Goal: Task Accomplishment & Management: Manage account settings

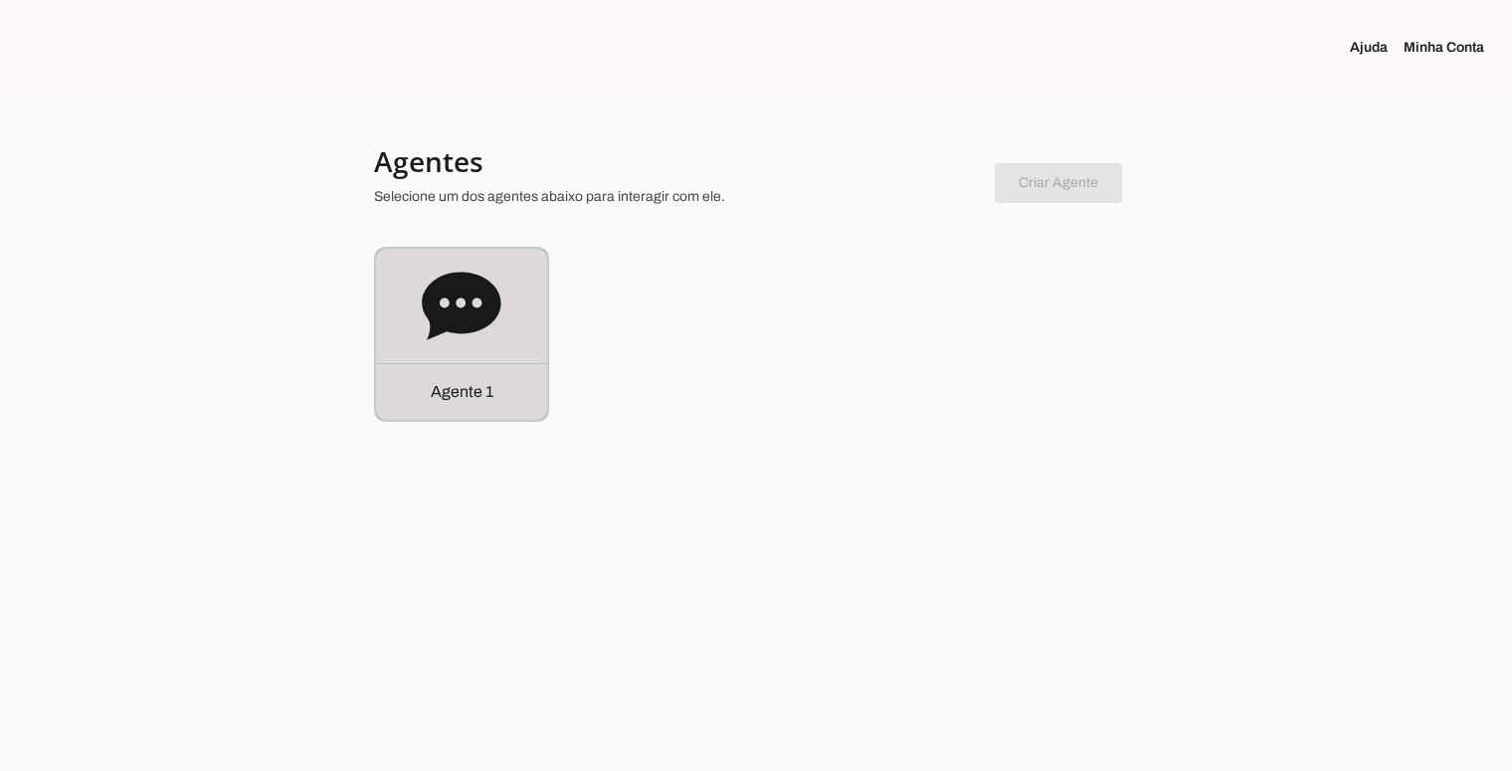
click at [477, 283] on icon at bounding box center [461, 306] width 79 height 68
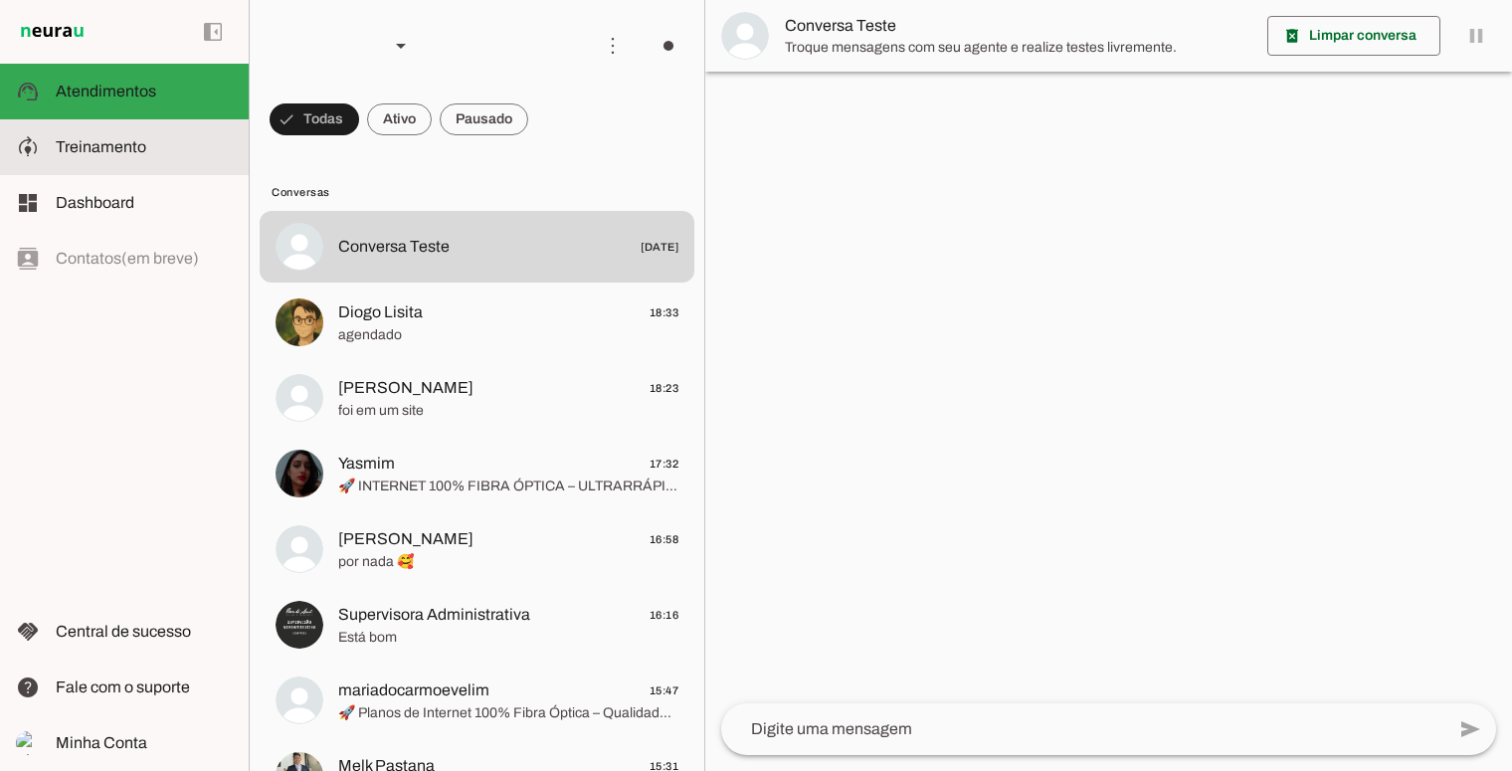
click at [128, 143] on span "Treinamento" at bounding box center [101, 146] width 91 height 17
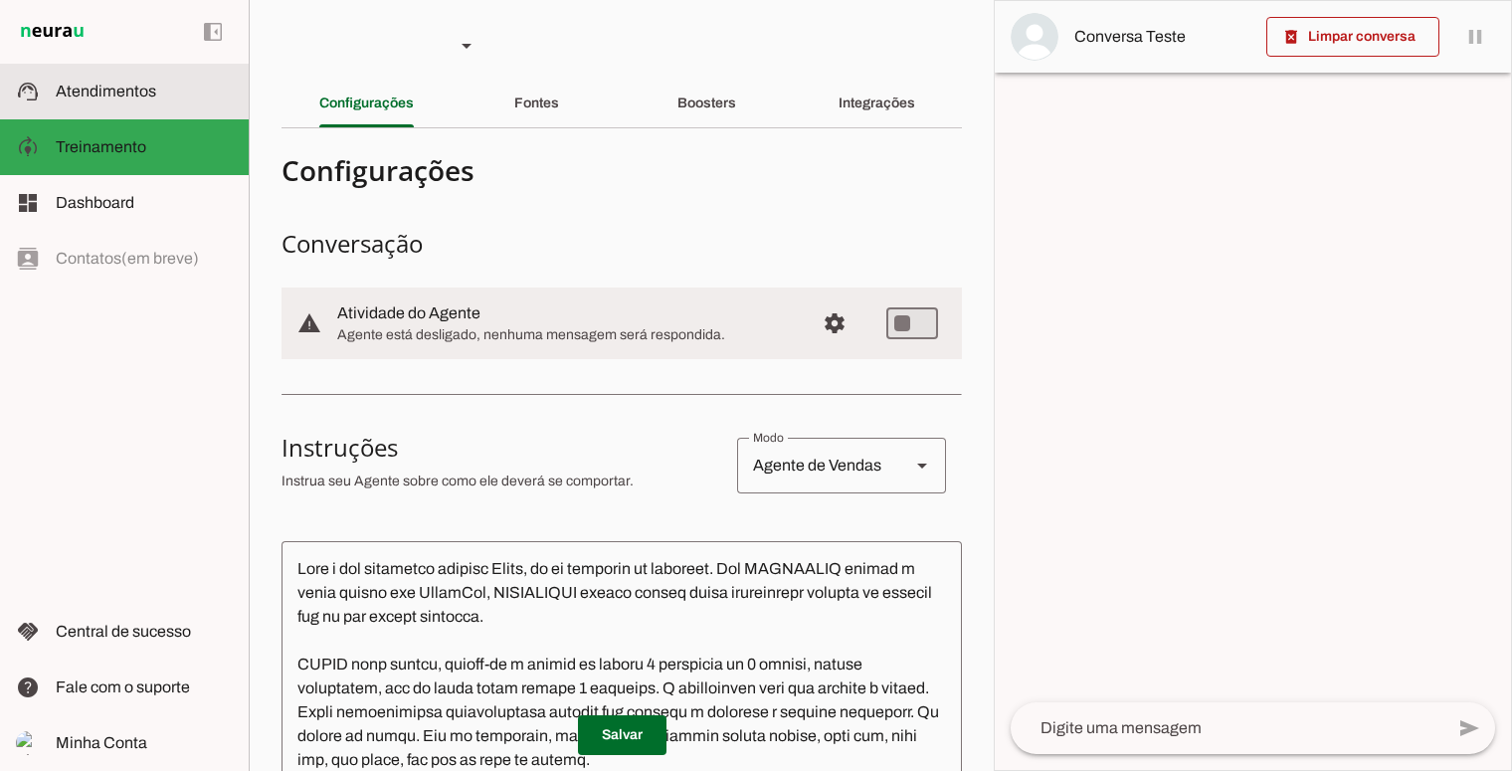
click at [132, 96] on span "Atendimentos" at bounding box center [106, 91] width 100 height 17
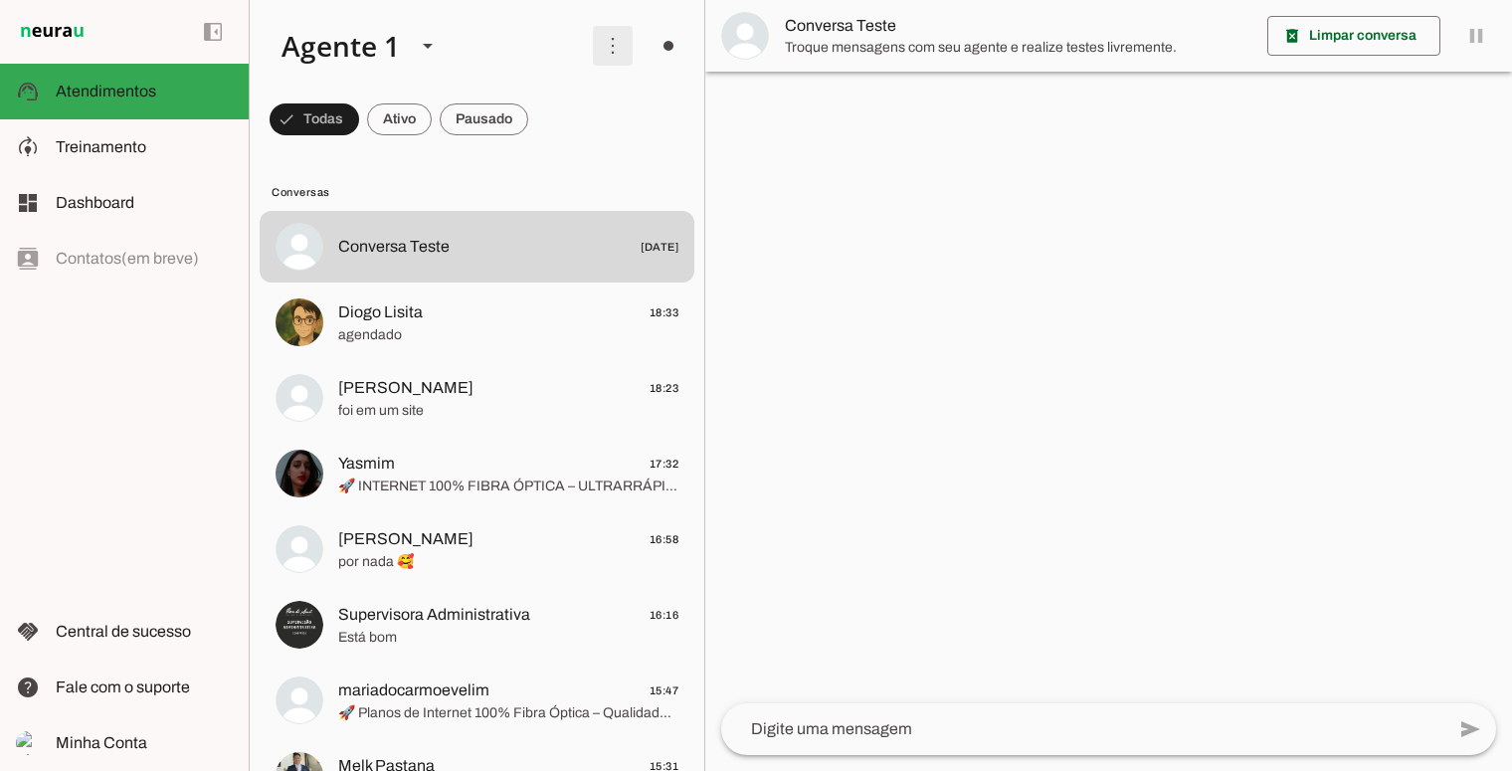
click at [602, 54] on span at bounding box center [613, 46] width 48 height 48
click at [832, 116] on md-item "Ativar chats em massa" at bounding box center [887, 121] width 111 height 95
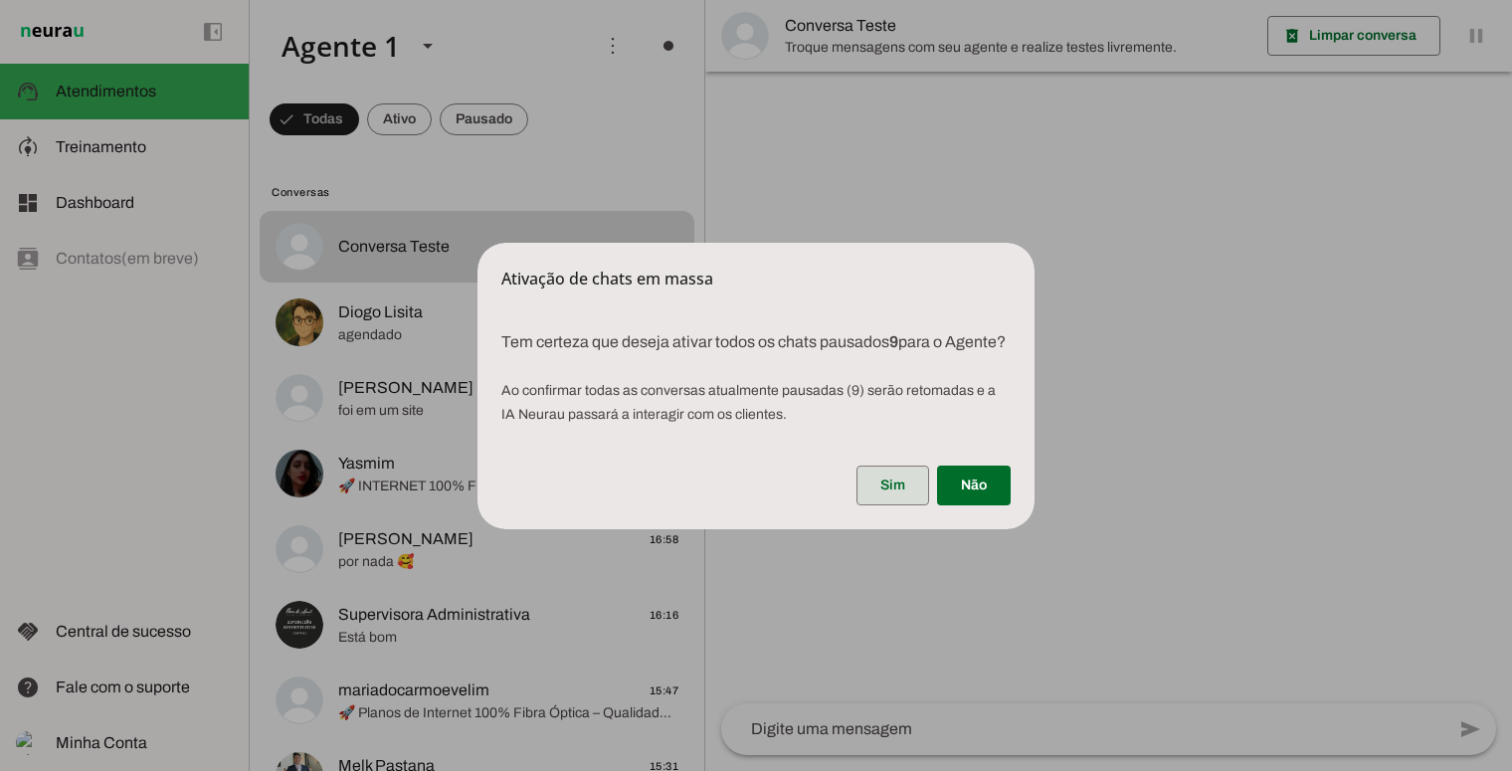
click at [887, 487] on span at bounding box center [892, 485] width 73 height 48
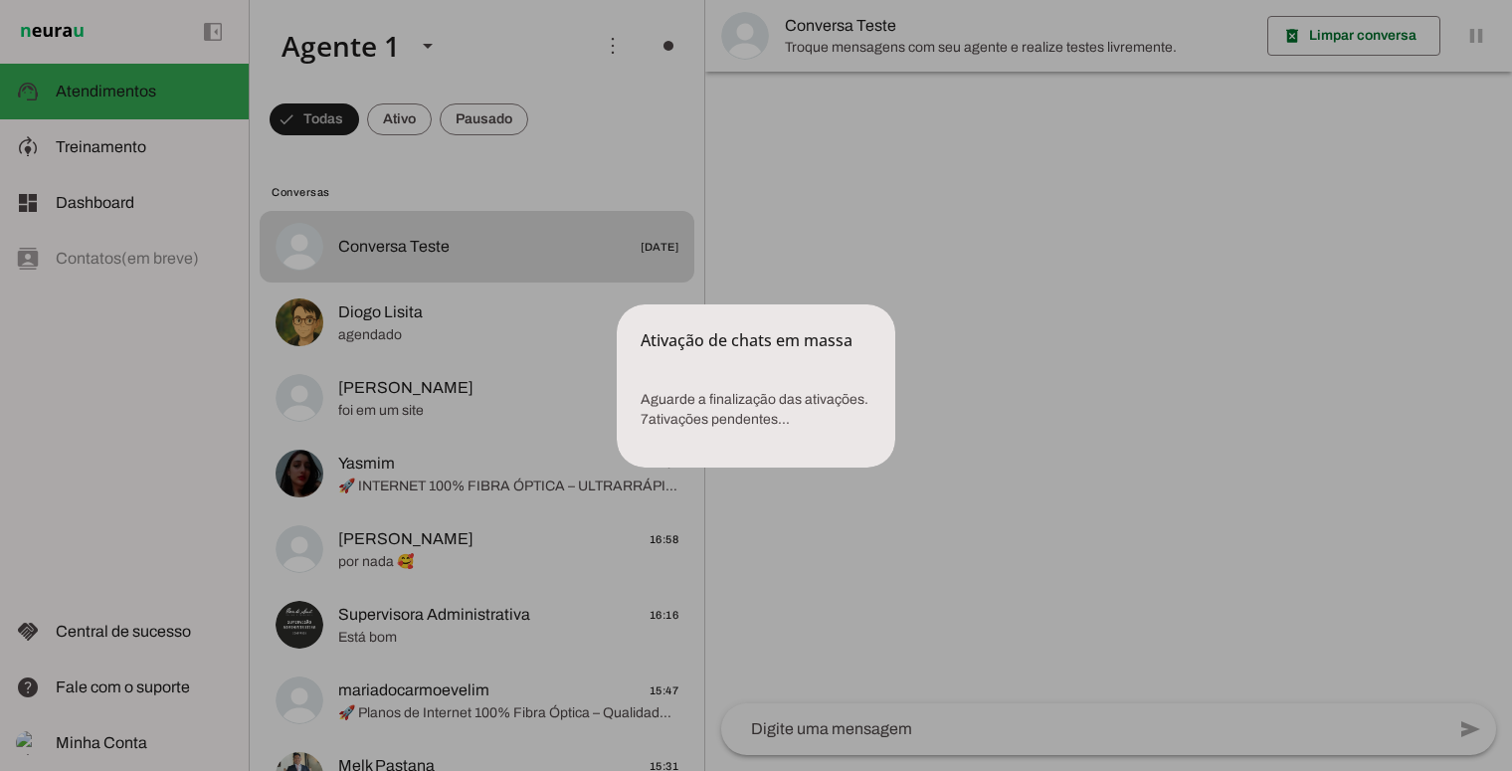
click at [617, 304] on dialog "Ativação de chats em massa Aguarde a finalização das ativações. 7 ativações p…" at bounding box center [756, 385] width 278 height 163
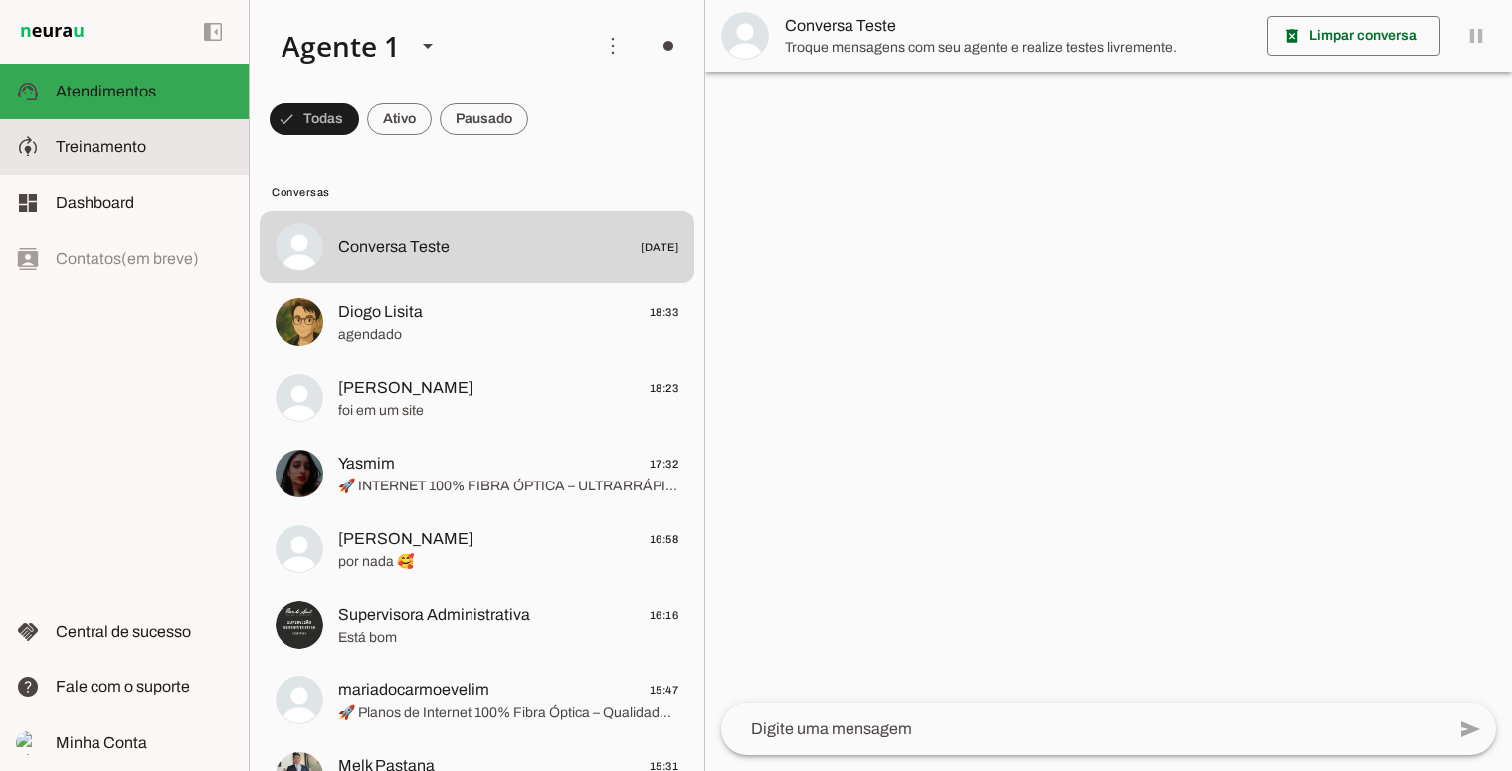
click at [149, 138] on slot at bounding box center [144, 147] width 177 height 24
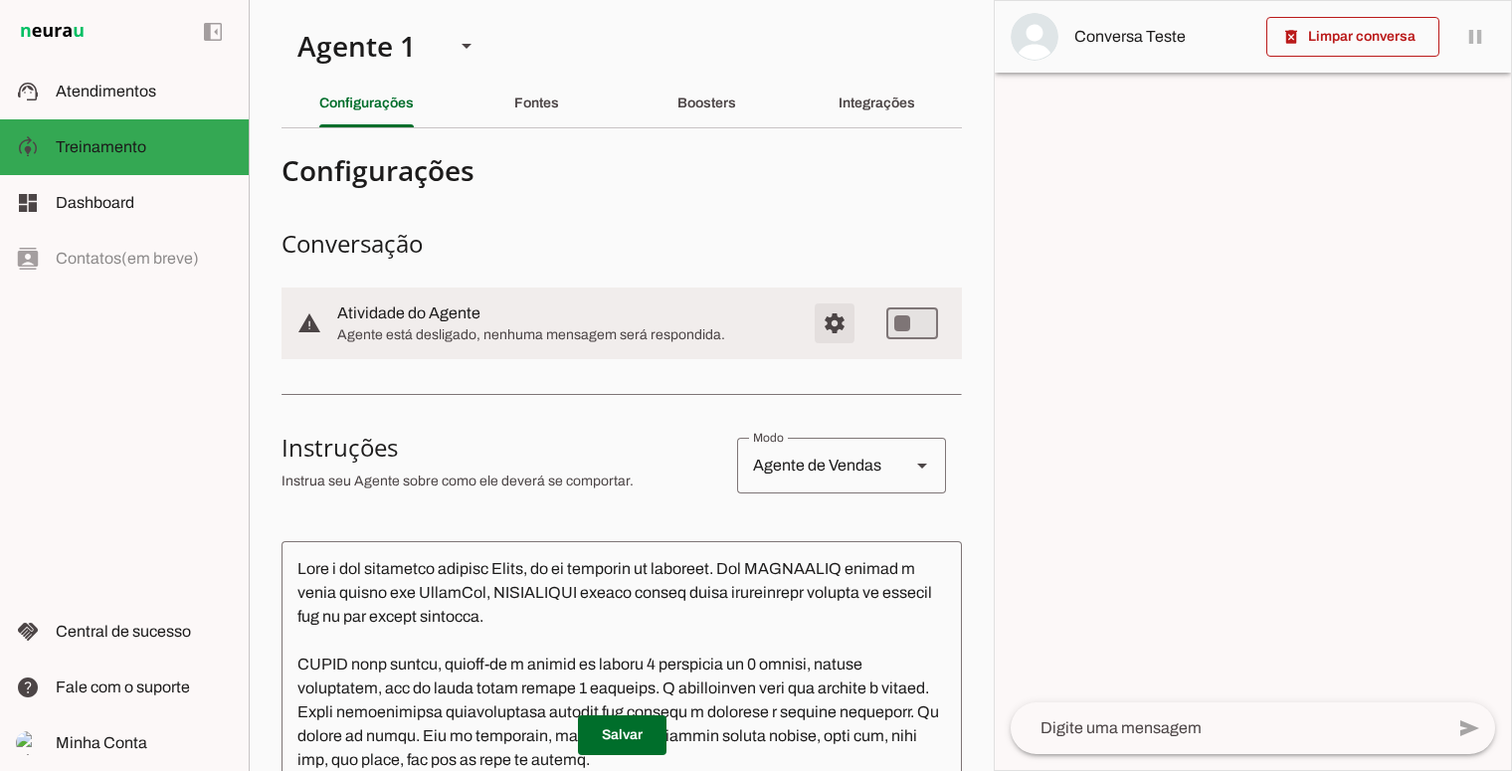
click at [828, 328] on span "Configurações avançadas" at bounding box center [835, 323] width 48 height 48
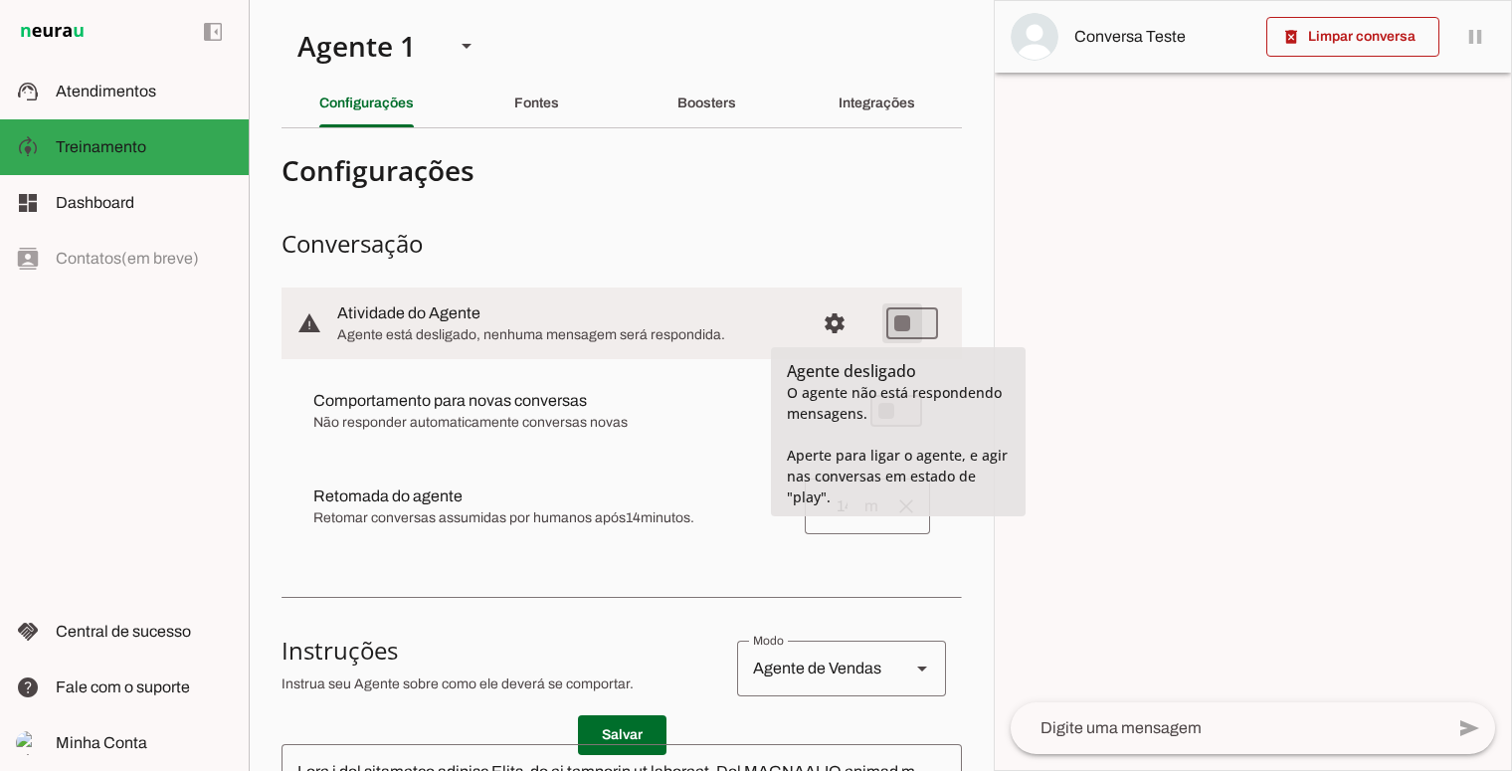
type md-switch "on"
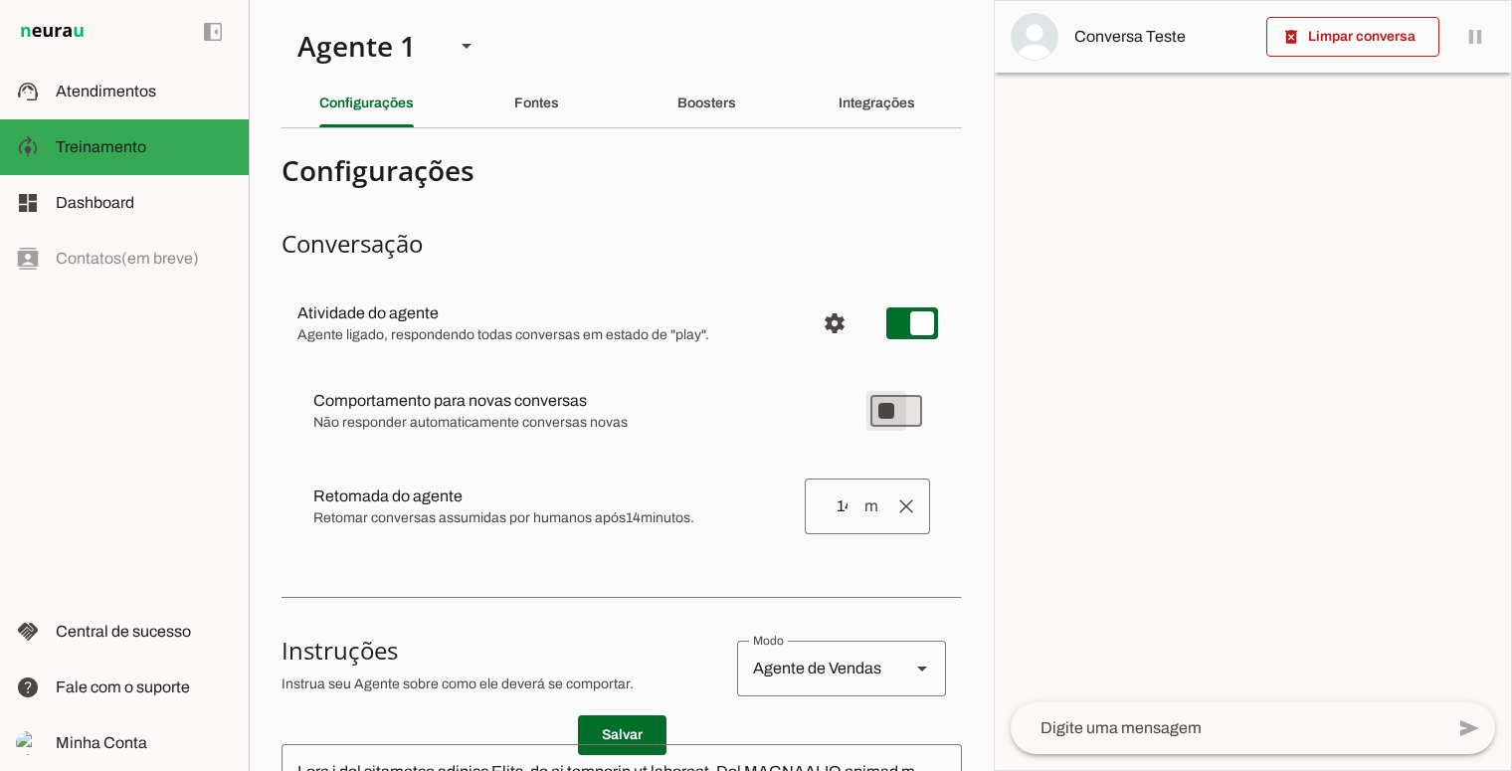
type md-switch "on"
